Goal: Transaction & Acquisition: Book appointment/travel/reservation

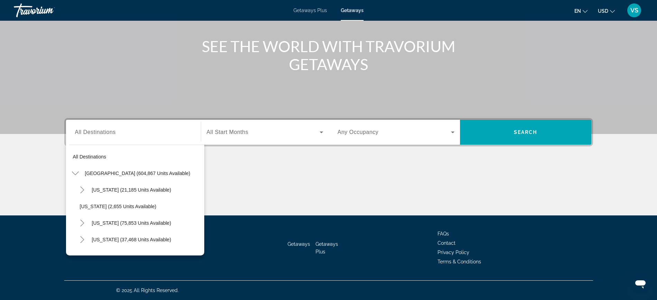
scroll to position [106, 0]
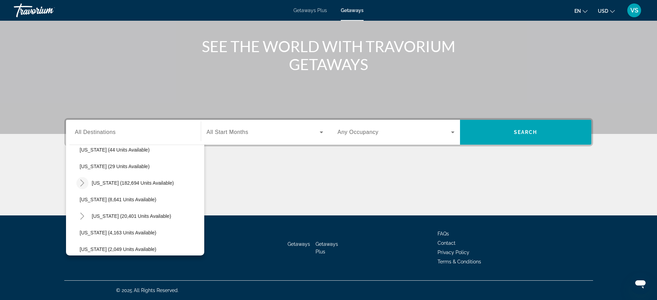
click at [81, 184] on icon "Toggle Florida (182,694 units available)" at bounding box center [82, 183] width 7 height 7
click at [100, 215] on span "[GEOGRAPHIC_DATA] (54,644 units available)" at bounding box center [138, 217] width 103 height 6
type input "**********"
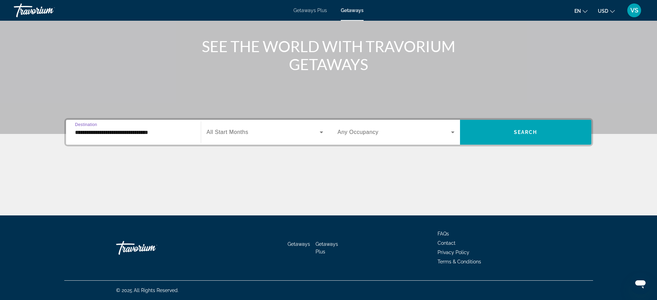
click at [247, 139] on div "Search widget" at bounding box center [265, 132] width 117 height 19
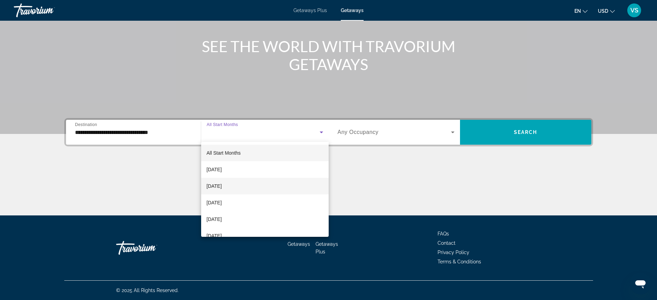
click at [222, 186] on span "[DATE]" at bounding box center [214, 186] width 15 height 8
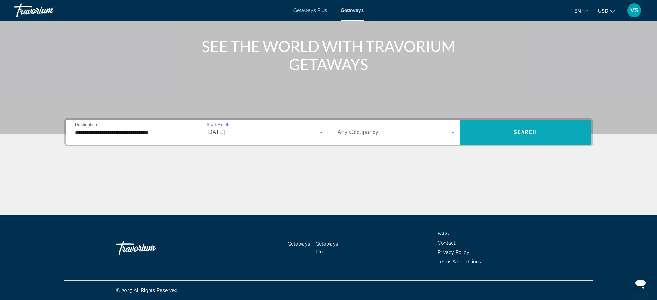
click at [538, 133] on span "Search widget" at bounding box center [525, 132] width 131 height 17
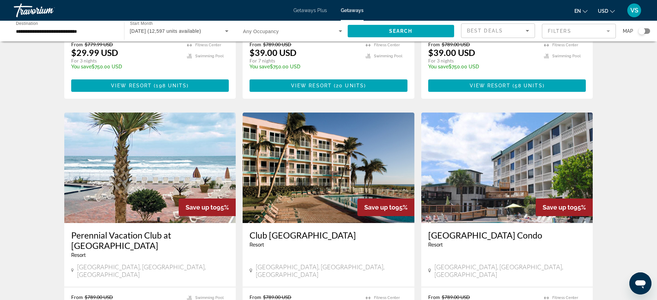
scroll to position [475, 0]
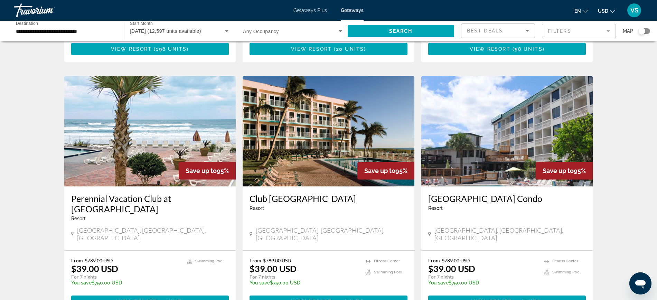
click at [334, 125] on img "Main content" at bounding box center [329, 131] width 172 height 111
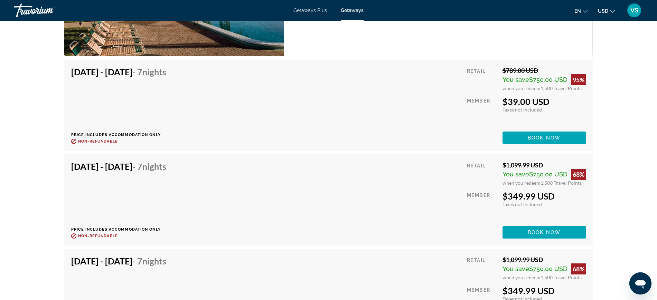
scroll to position [1734, 0]
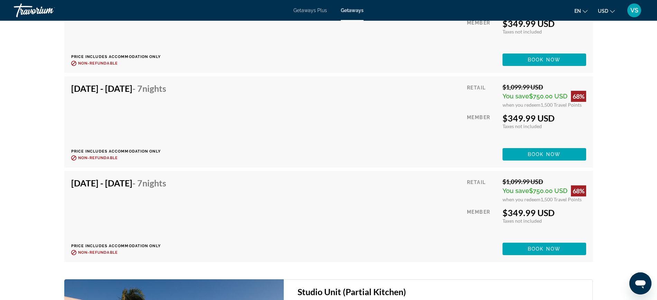
click at [345, 203] on div "[DATE] - [DATE] - 7 Nights Price includes accommodation only Refundable until :…" at bounding box center [328, 216] width 515 height 77
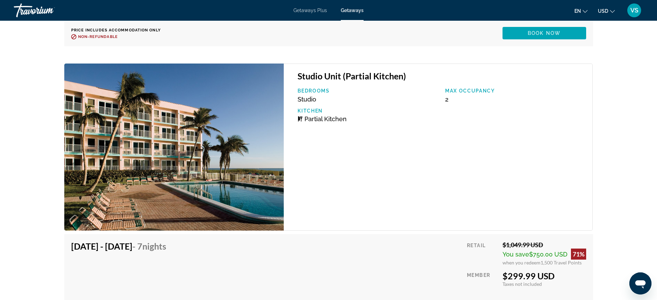
scroll to position [1820, 0]
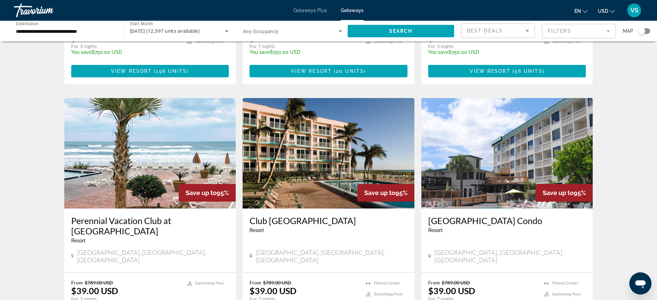
scroll to position [475, 0]
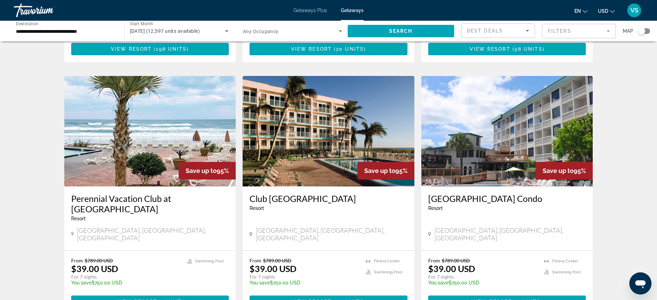
click at [501, 129] on img "Main content" at bounding box center [507, 131] width 172 height 111
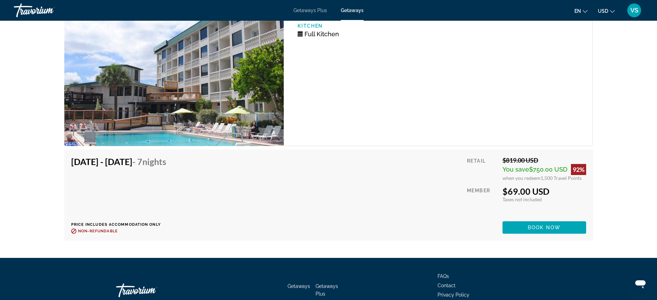
scroll to position [1591, 0]
